Goal: Task Accomplishment & Management: Manage account settings

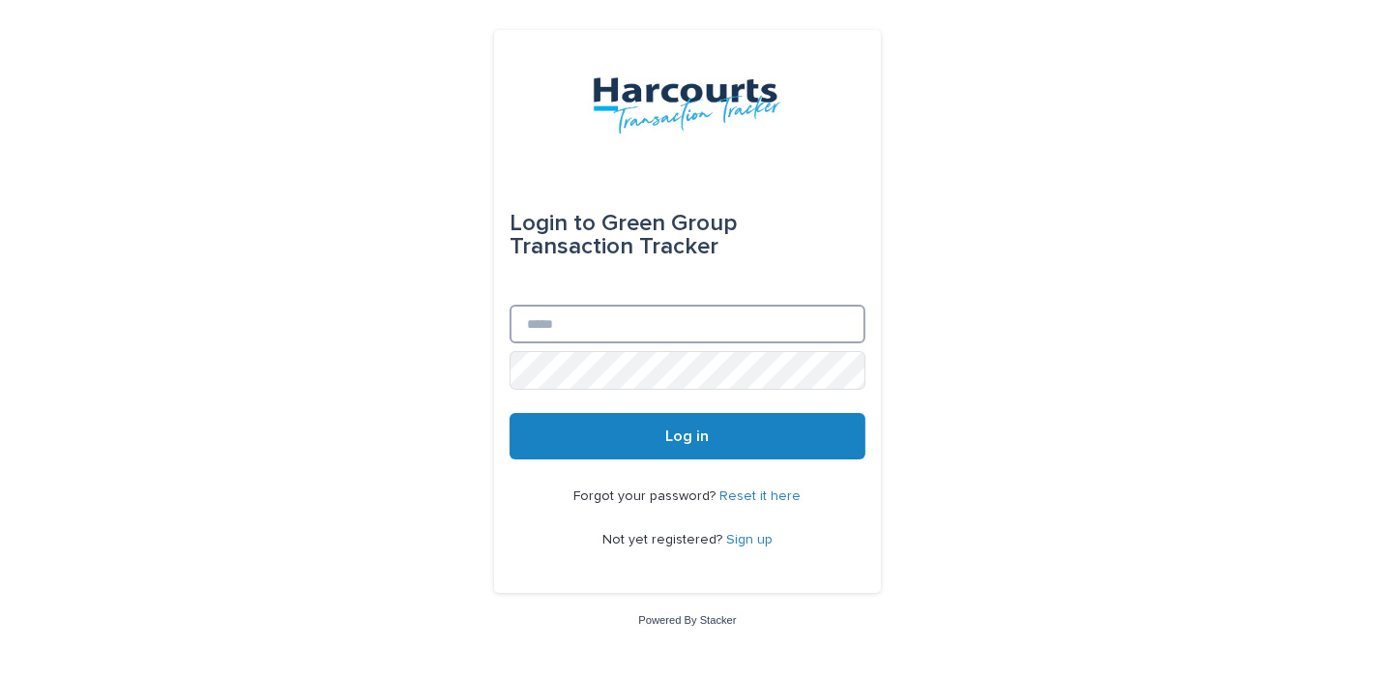
type input "**********"
click at [706, 430] on span "Log in" at bounding box center [688, 435] width 44 height 15
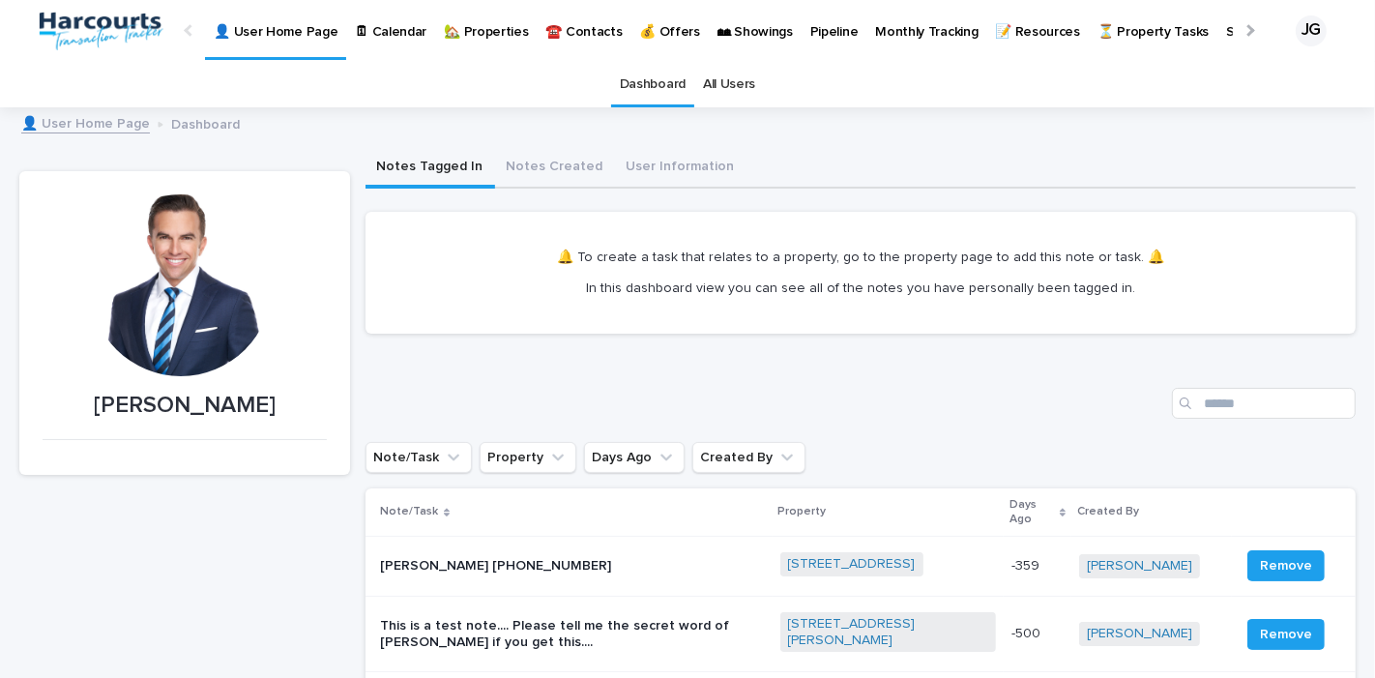
click at [495, 30] on p "🏡 Properties" at bounding box center [486, 20] width 84 height 41
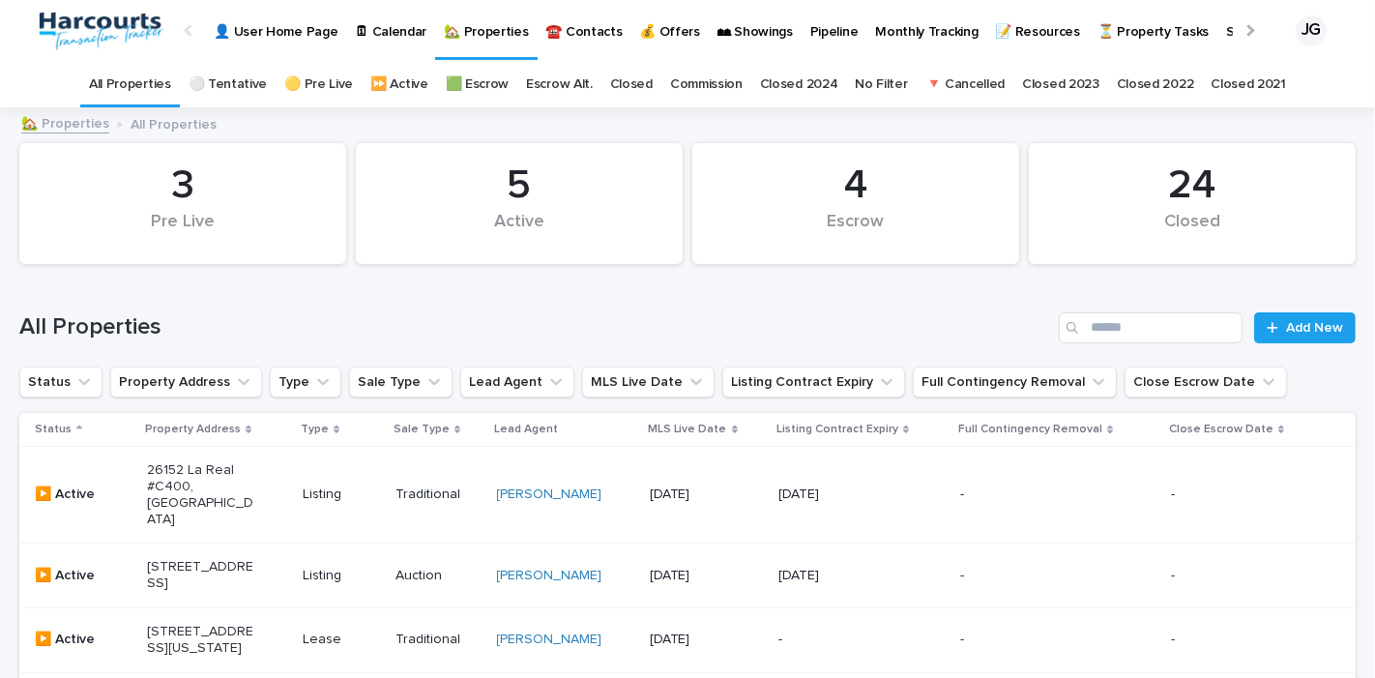
scroll to position [107, 0]
